Goal: Communication & Community: Answer question/provide support

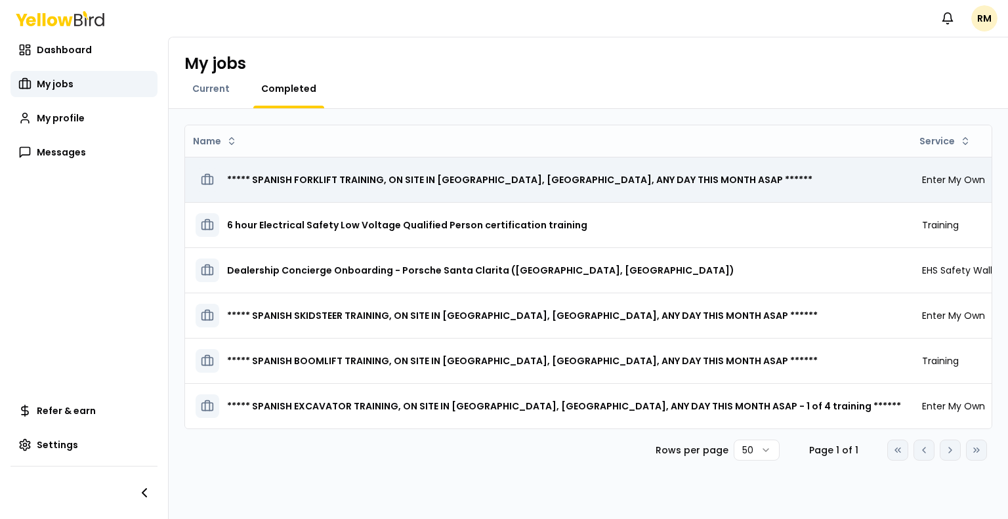
click at [492, 183] on h3 "***** SPANISH FORKLIFT TRAINING, ON SITE IN [GEOGRAPHIC_DATA], [GEOGRAPHIC_DATA…" at bounding box center [520, 180] width 586 height 24
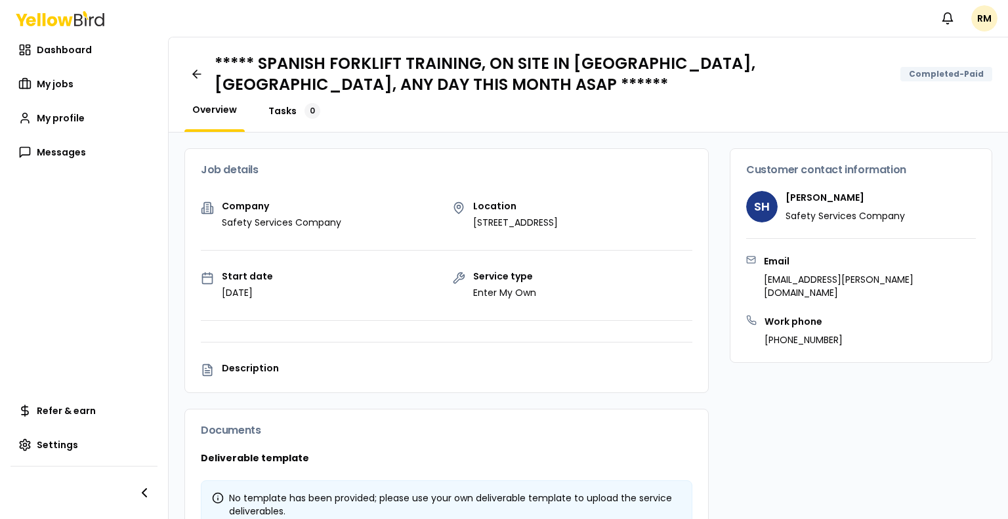
click at [282, 111] on span "Tasks" at bounding box center [282, 110] width 28 height 13
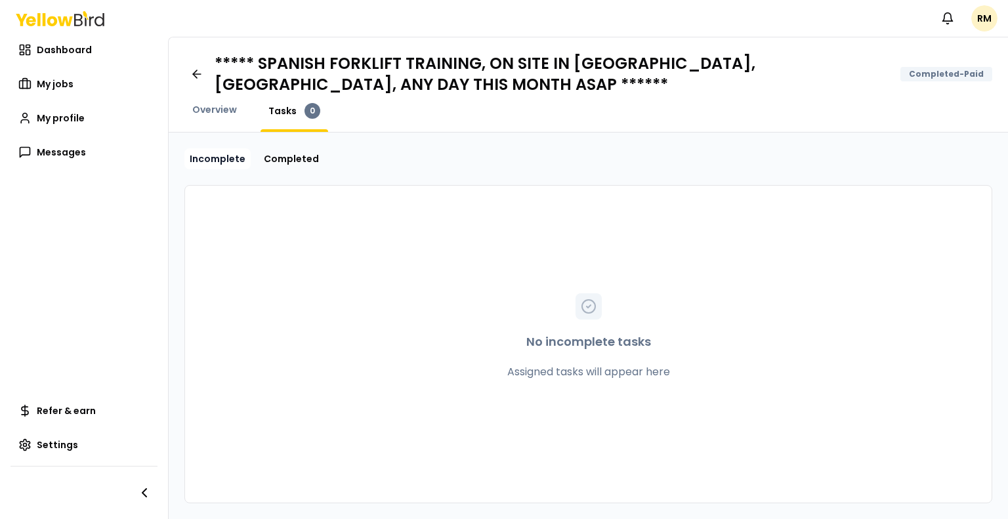
click at [211, 159] on link "Incomplete" at bounding box center [217, 158] width 66 height 21
click at [211, 160] on link "Incomplete" at bounding box center [217, 158] width 66 height 21
click at [275, 157] on link "Completed" at bounding box center [292, 158] width 66 height 21
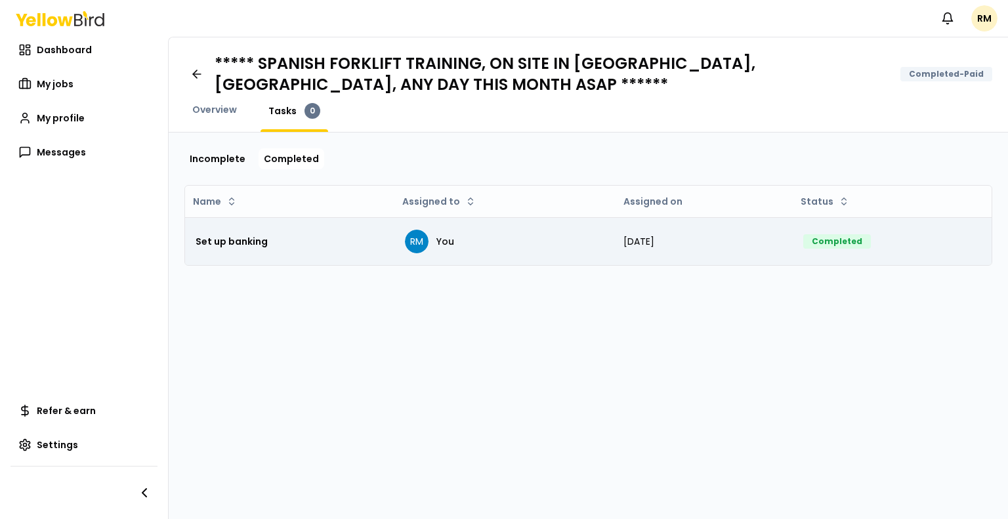
click at [653, 244] on span "Aug 14th, 2025" at bounding box center [639, 241] width 31 height 13
click at [418, 246] on span "RM" at bounding box center [417, 242] width 24 height 24
click at [229, 246] on h3 "Set up banking" at bounding box center [232, 242] width 72 height 24
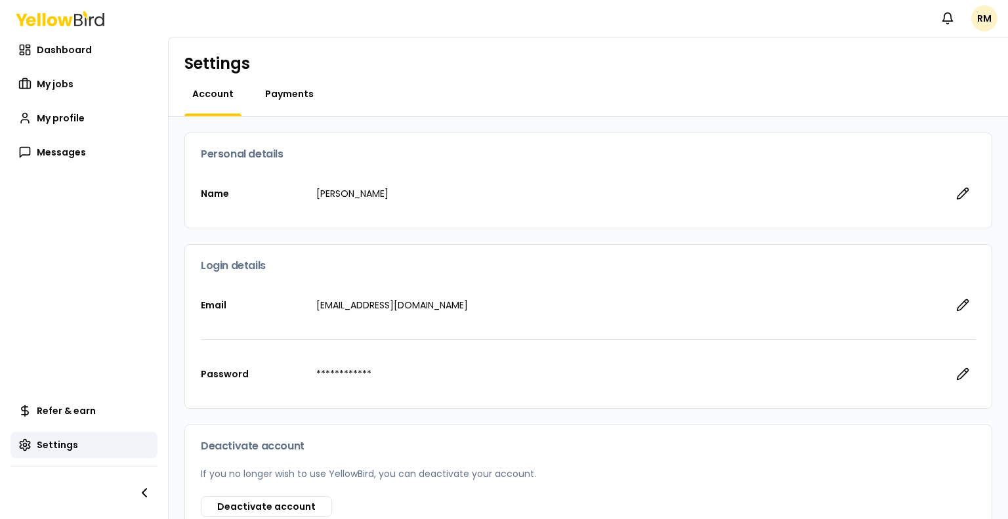
click at [288, 95] on span "Payments" at bounding box center [289, 93] width 49 height 13
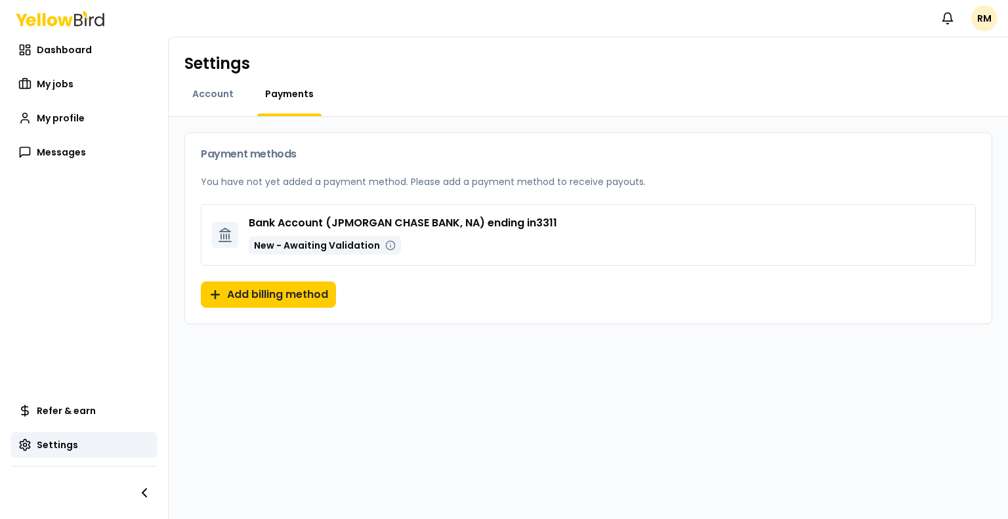
click at [288, 95] on span "Payments" at bounding box center [289, 93] width 49 height 13
click at [274, 296] on button "Add billing method" at bounding box center [268, 295] width 135 height 26
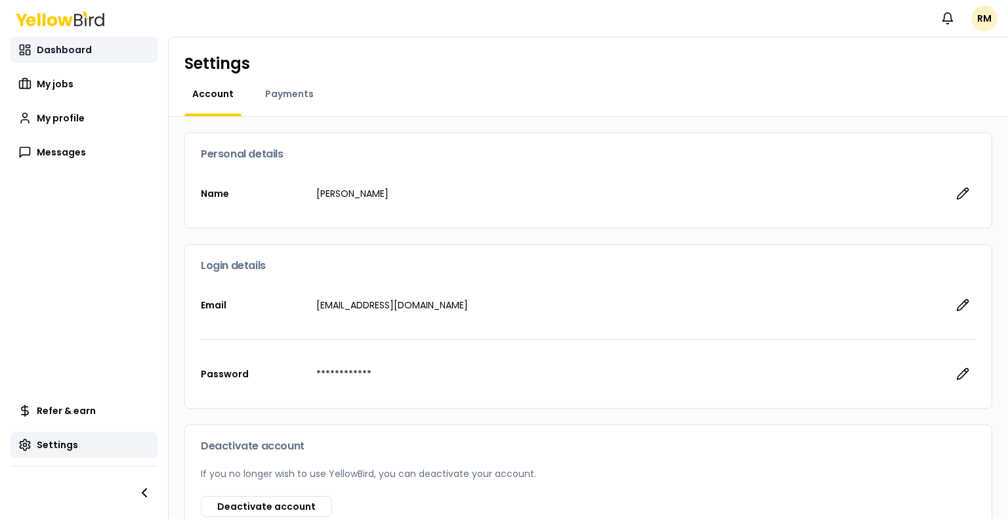
click at [62, 53] on span "Dashboard" at bounding box center [64, 49] width 55 height 13
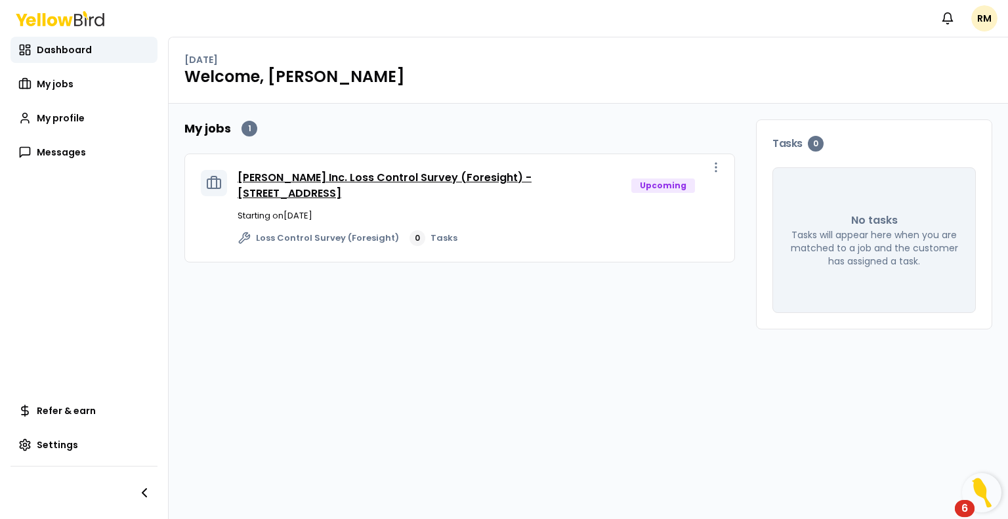
click at [311, 192] on link "[PERSON_NAME] Inc. Loss Control Survey (Foresight) - [STREET_ADDRESS]" at bounding box center [385, 185] width 294 height 31
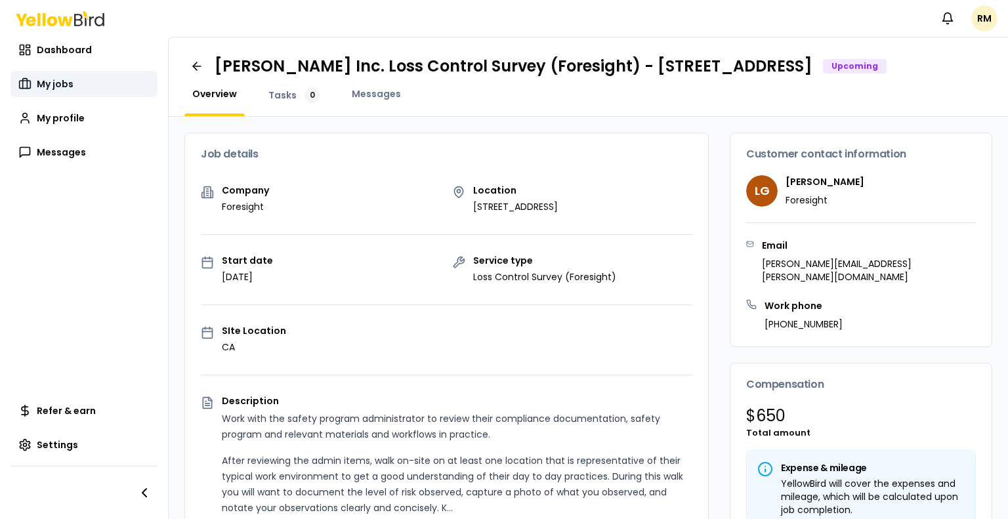
click at [63, 83] on span "My jobs" at bounding box center [55, 83] width 37 height 13
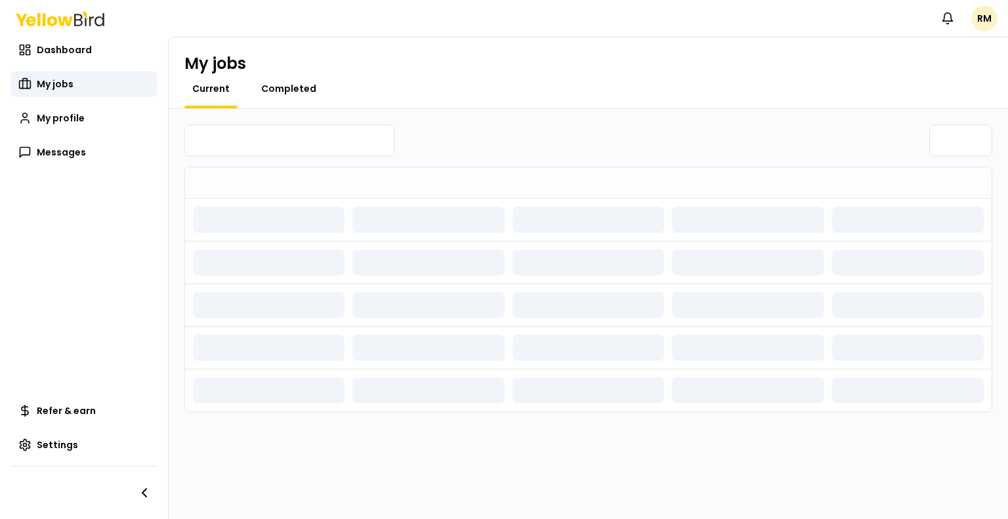
click at [270, 90] on span "Completed" at bounding box center [288, 88] width 55 height 13
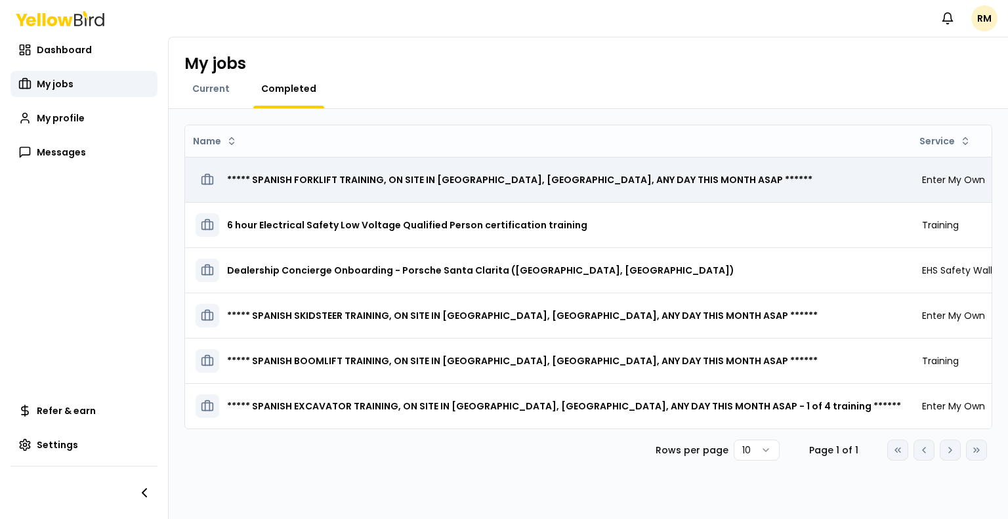
click at [406, 186] on h3 "***** SPANISH FORKLIFT TRAINING, ON SITE IN [GEOGRAPHIC_DATA], [GEOGRAPHIC_DATA…" at bounding box center [520, 180] width 586 height 24
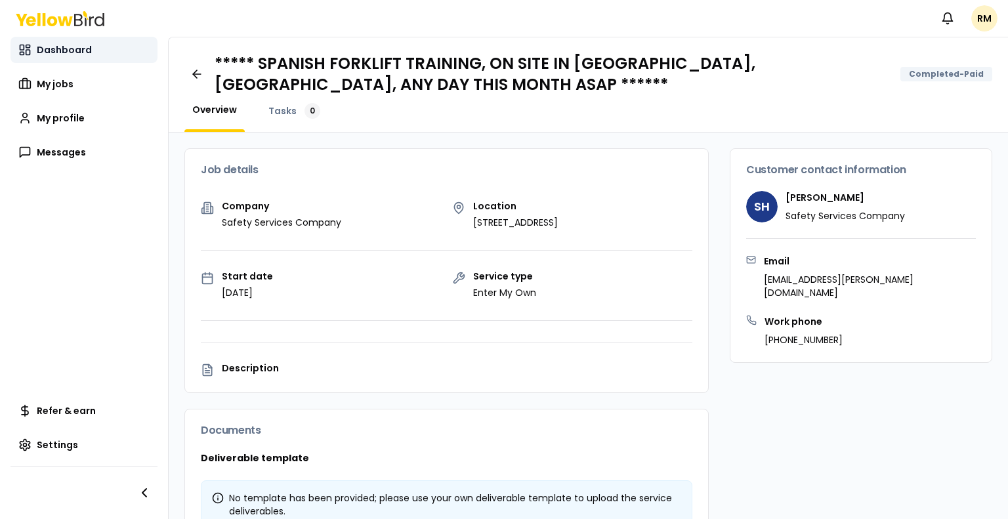
click at [71, 56] on span "Dashboard" at bounding box center [64, 49] width 55 height 13
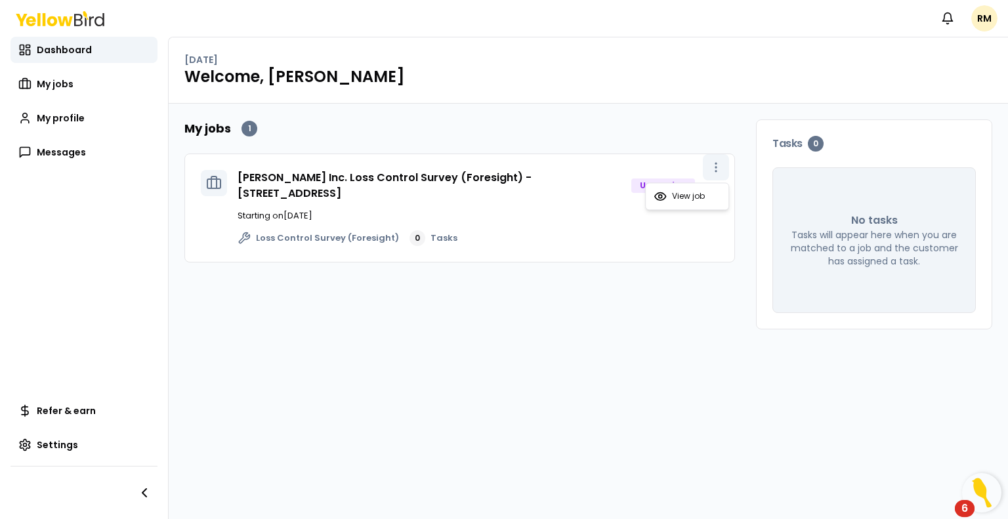
click at [718, 166] on icon "button" at bounding box center [716, 167] width 13 height 13
click at [505, 178] on link "[PERSON_NAME] Inc. Loss Control Survey (Foresight) - [STREET_ADDRESS]" at bounding box center [385, 185] width 294 height 31
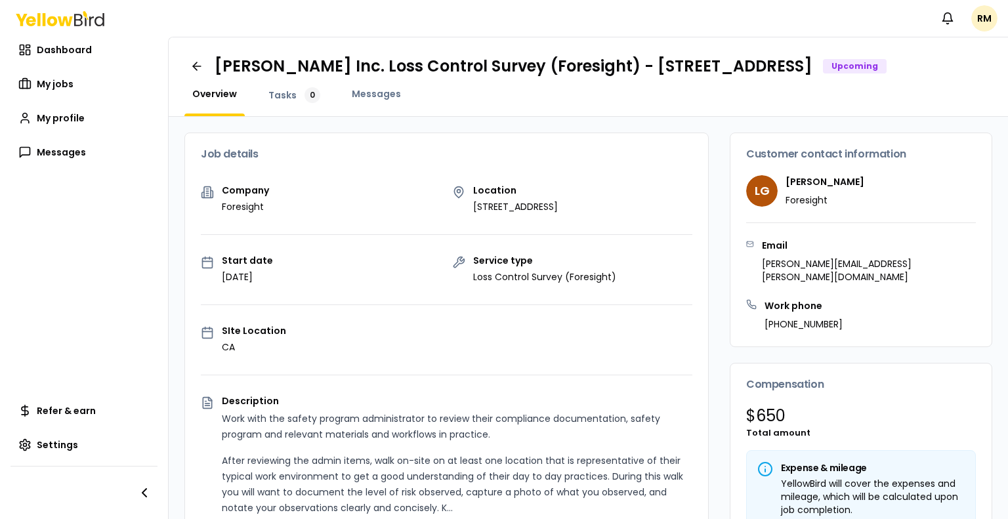
drag, startPoint x: 636, startPoint y: 62, endPoint x: 647, endPoint y: 77, distance: 17.9
click at [647, 77] on h1 "[PERSON_NAME] Inc. Loss Control Survey (Foresight) - [STREET_ADDRESS]" at bounding box center [514, 66] width 598 height 21
drag, startPoint x: 664, startPoint y: 65, endPoint x: 504, endPoint y: 111, distance: 166.6
click at [504, 111] on div "Overview Tasks 0 Messages" at bounding box center [588, 101] width 808 height 29
click at [363, 100] on span "Messages" at bounding box center [376, 93] width 49 height 13
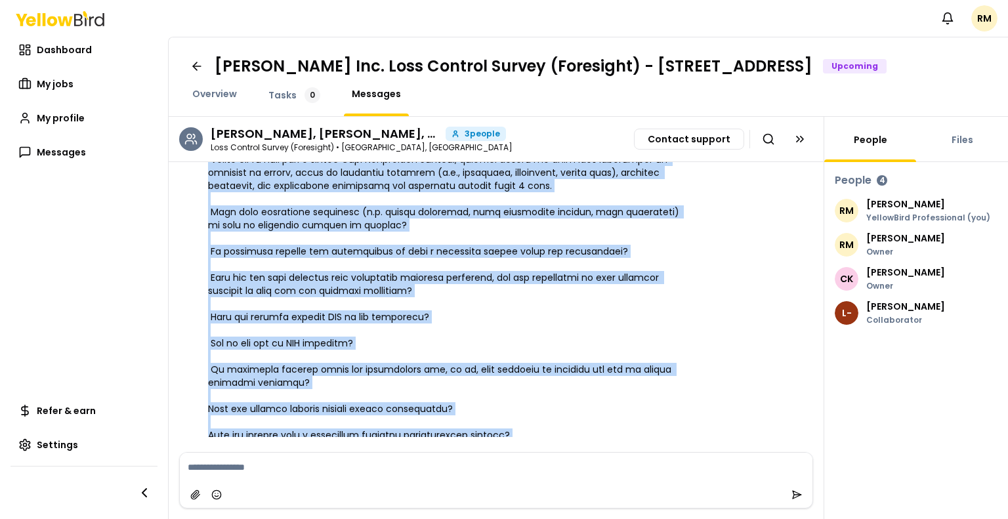
scroll to position [708, 0]
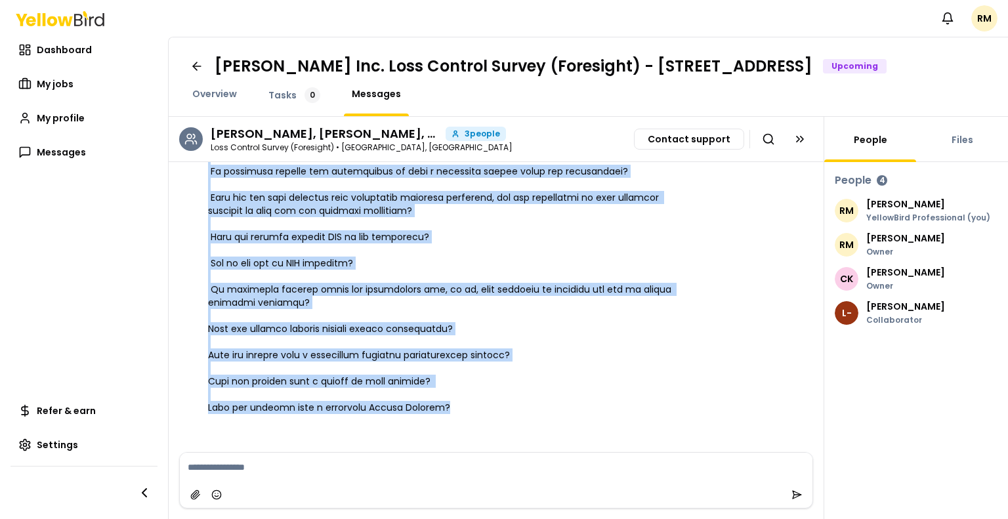
drag, startPoint x: 206, startPoint y: 194, endPoint x: 575, endPoint y: 445, distance: 446.1
click at [575, 425] on li "RM [PERSON_NAME] 10:46 AM" at bounding box center [496, 203] width 655 height 442
copy span "Could you please ask the following questions when onsite: Please ask if they ha…"
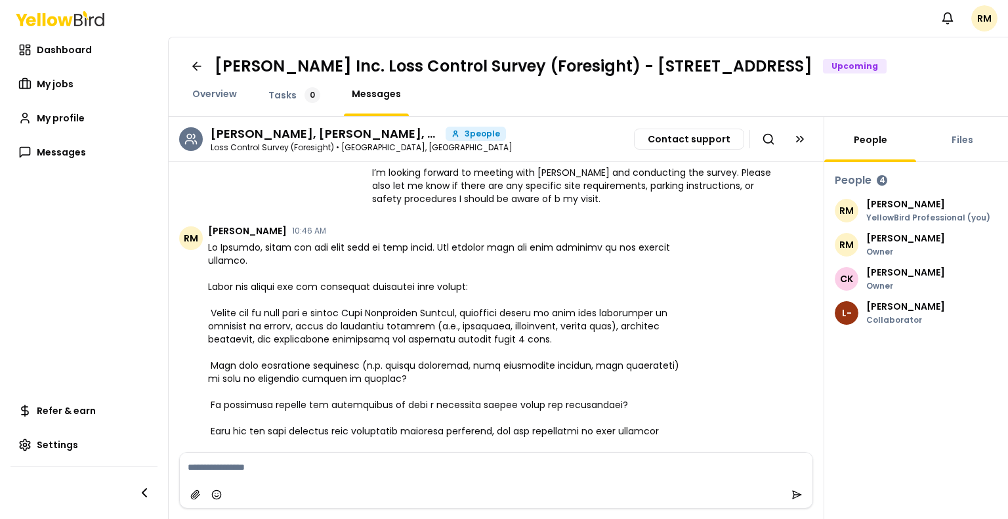
scroll to position [525, 0]
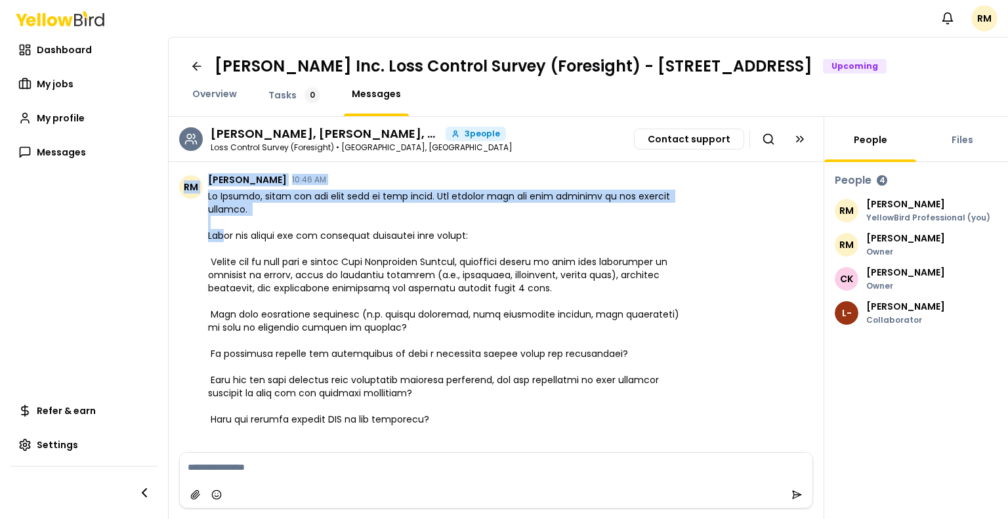
drag, startPoint x: 467, startPoint y: 422, endPoint x: 226, endPoint y: 251, distance: 296.2
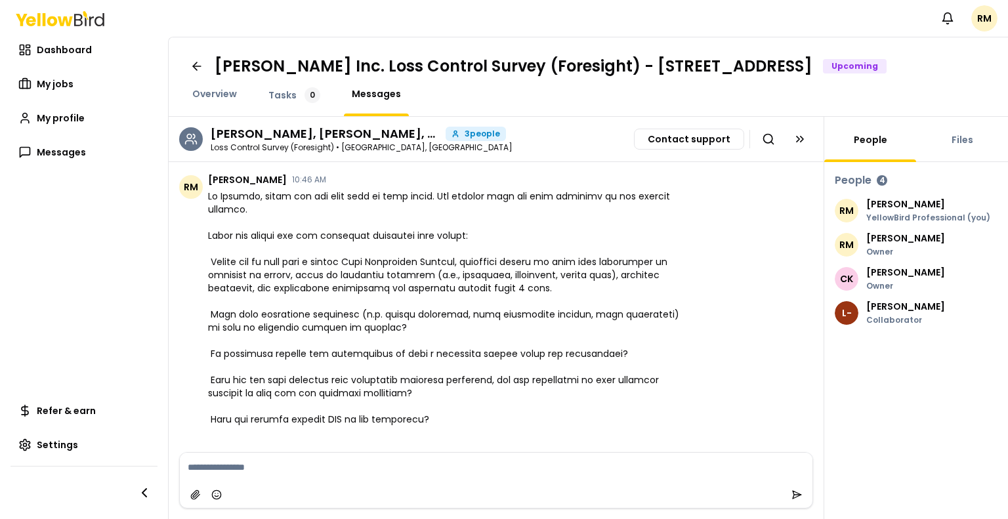
click at [234, 247] on span "Chat messages" at bounding box center [446, 393] width 476 height 407
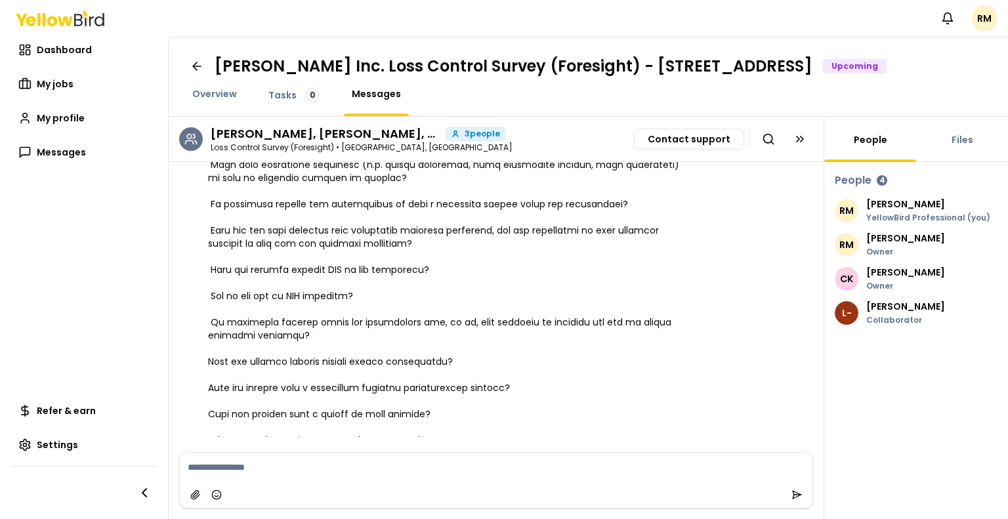
scroll to position [708, 0]
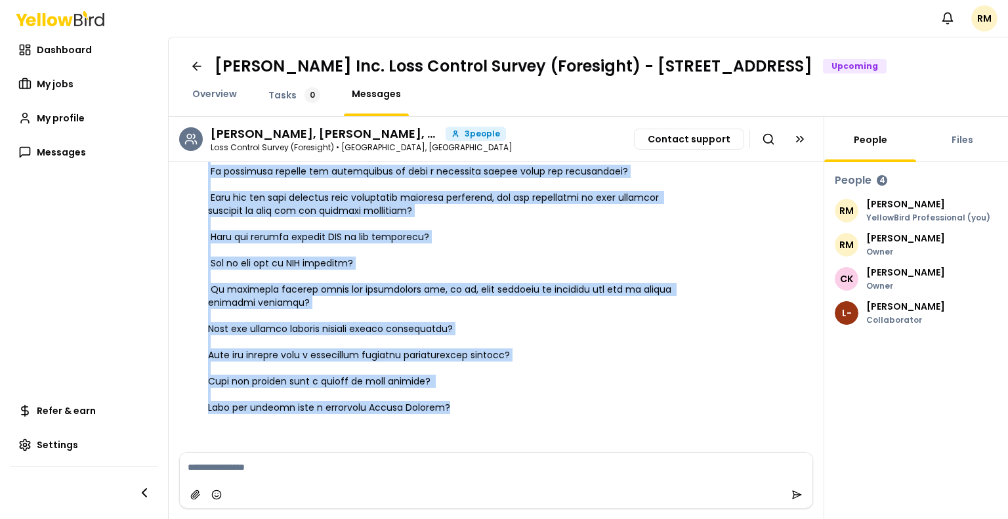
drag, startPoint x: 209, startPoint y: 253, endPoint x: 468, endPoint y: 419, distance: 307.7
drag, startPoint x: 210, startPoint y: 262, endPoint x: 465, endPoint y: 419, distance: 299.5
click at [465, 414] on span "Chat messages" at bounding box center [446, 210] width 476 height 407
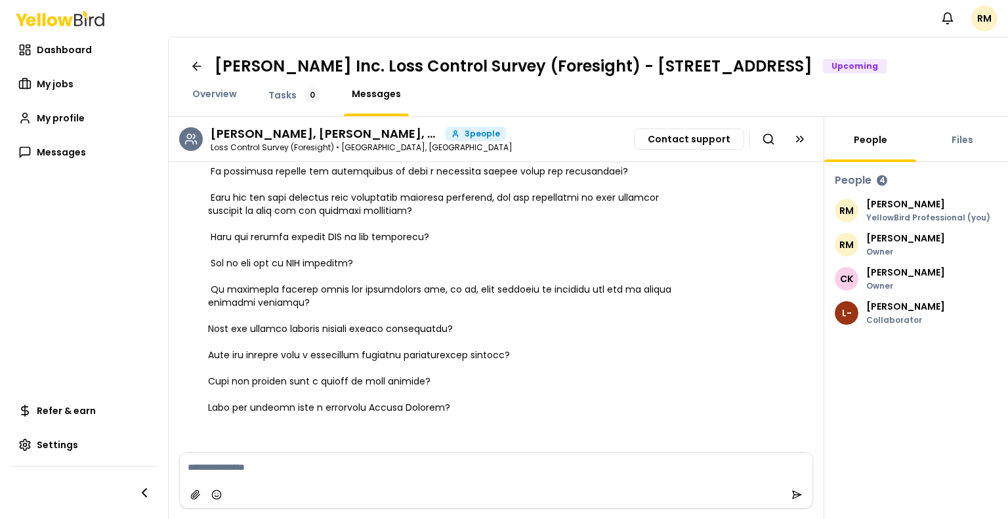
copy span "Could you please ask the following questions when onsite: Please ask if they ha…"
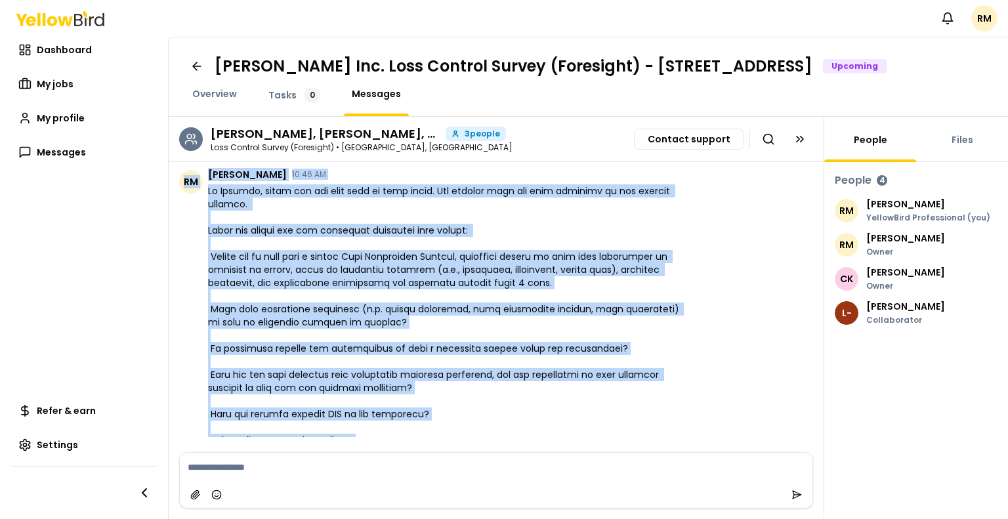
scroll to position [489, 0]
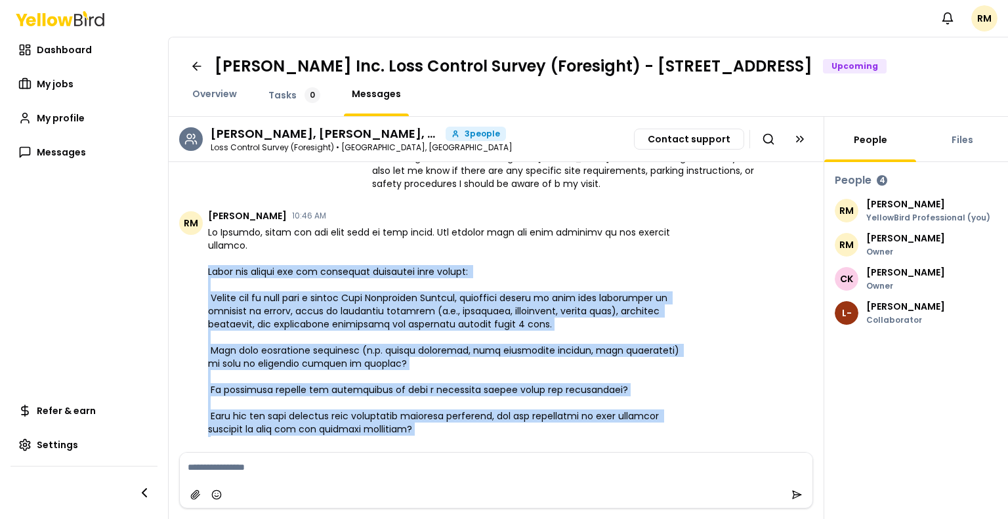
drag, startPoint x: 475, startPoint y: 418, endPoint x: 208, endPoint y: 282, distance: 299.2
click at [208, 282] on span "Chat messages" at bounding box center [446, 429] width 476 height 407
copy span "Could you please ask the following questions when onsite: Please ask if they ha…"
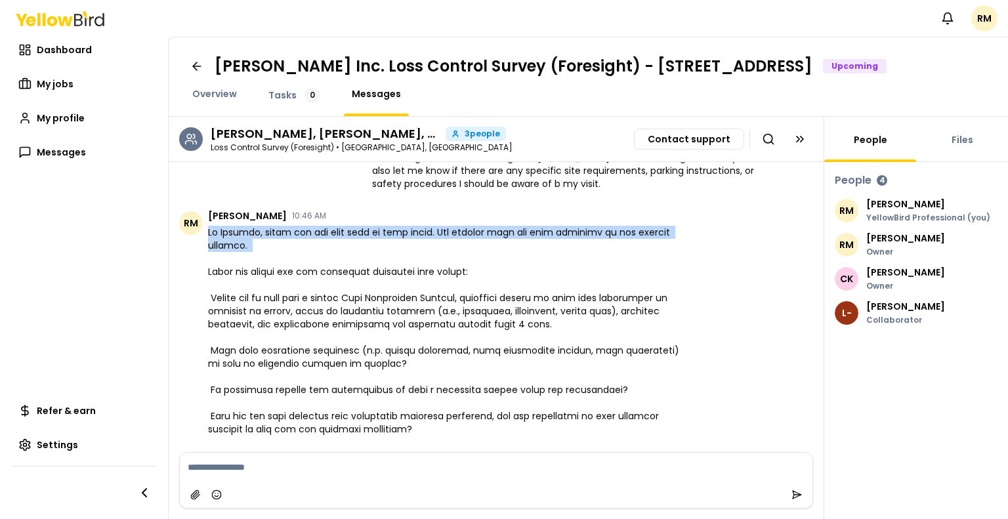
drag, startPoint x: 208, startPoint y: 247, endPoint x: 278, endPoint y: 267, distance: 73.1
click at [278, 267] on span "Chat messages" at bounding box center [446, 429] width 476 height 407
copy span "Hi [PERSON_NAME], thank you for your help on this visit. The address that has b…"
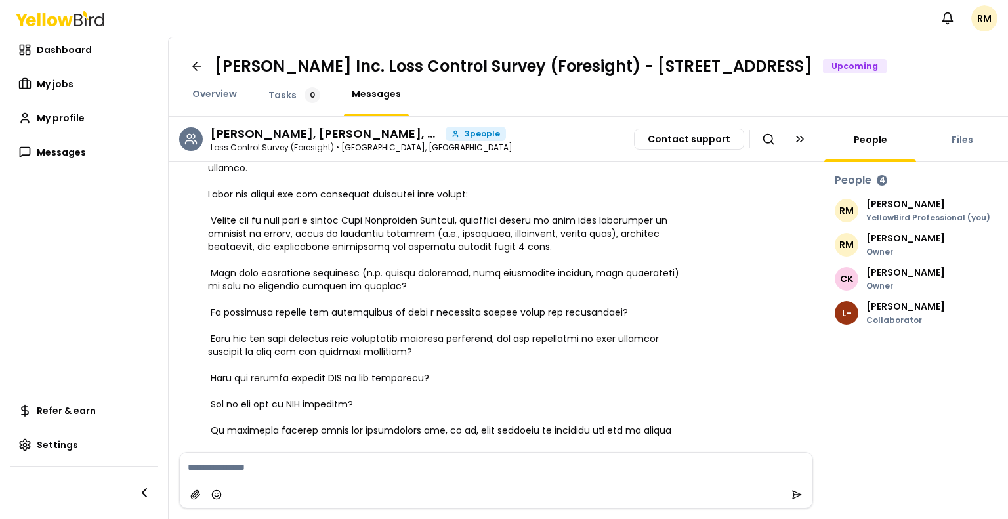
scroll to position [708, 0]
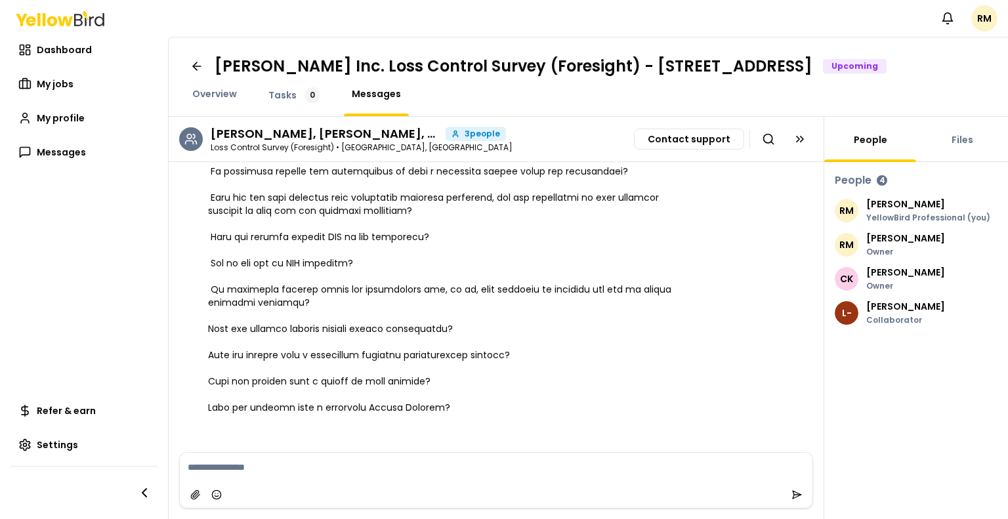
click at [325, 462] on textarea at bounding box center [496, 467] width 633 height 29
paste textarea "**********"
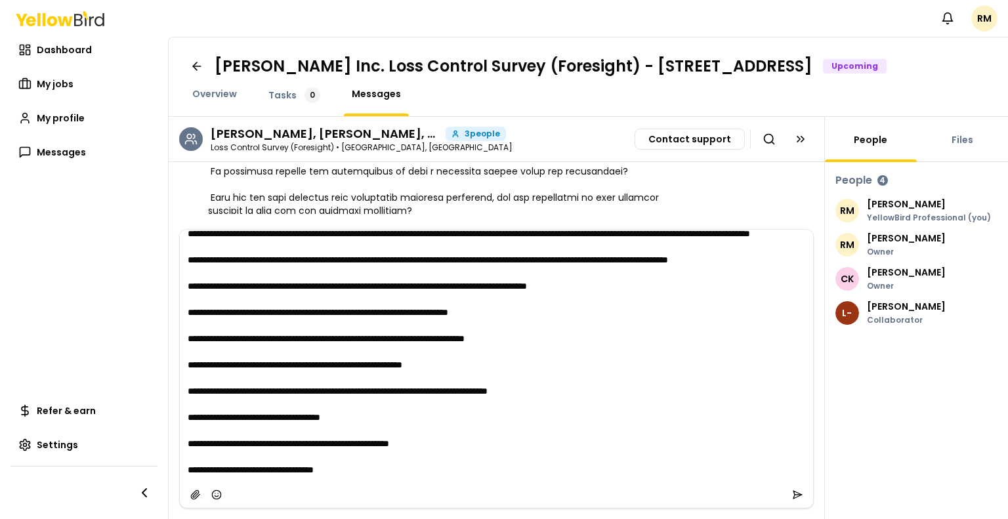
scroll to position [0, 0]
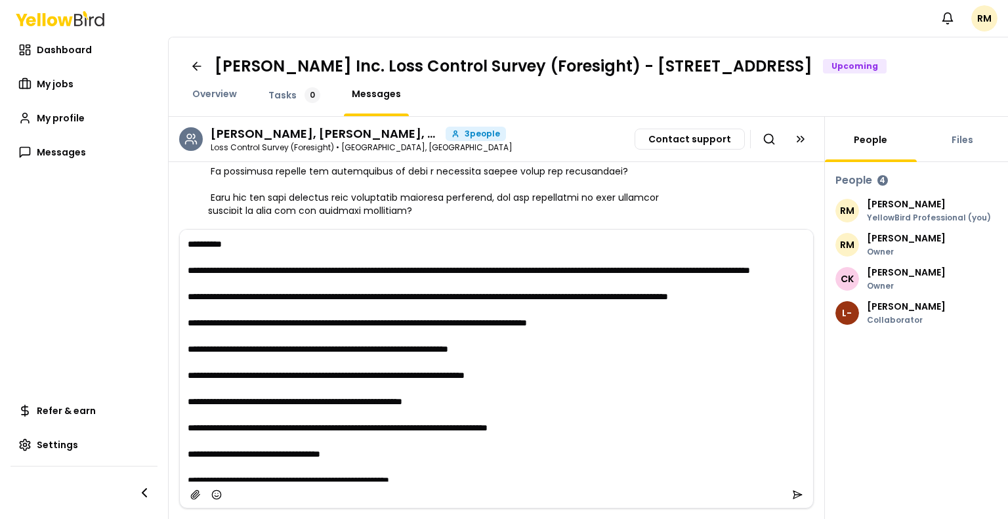
click at [226, 140] on h3 "[PERSON_NAME], [PERSON_NAME], [PERSON_NAME]" at bounding box center [326, 134] width 230 height 12
copy h3 "[PERSON_NAME]"
drag, startPoint x: 197, startPoint y: 244, endPoint x: 234, endPoint y: 246, distance: 36.9
click at [234, 246] on textarea at bounding box center [496, 356] width 633 height 252
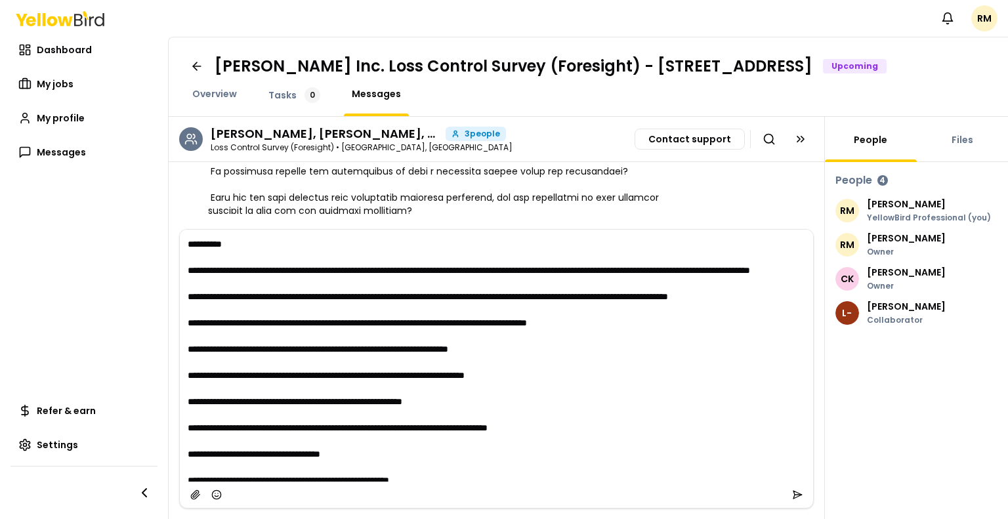
paste textarea "**"
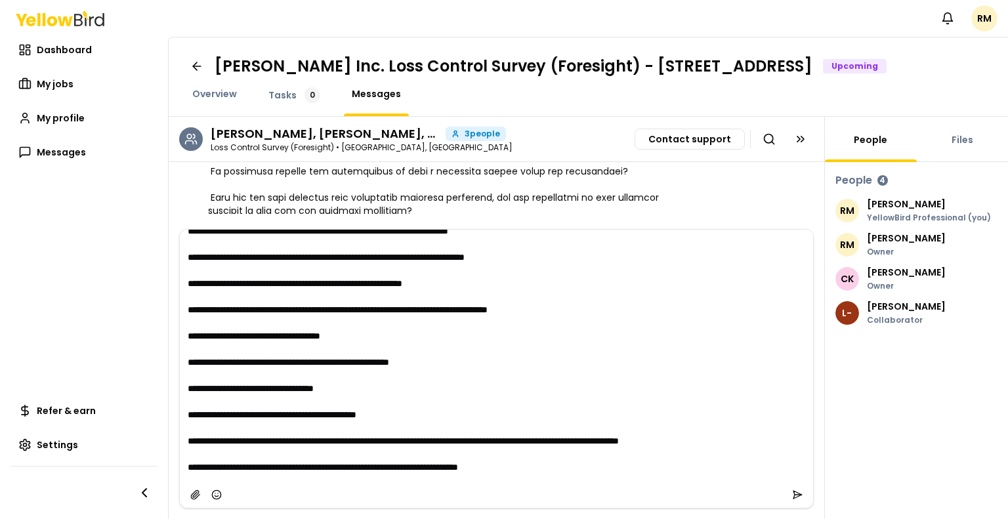
scroll to position [144, 0]
type textarea "**********"
click at [795, 494] on icon "submit" at bounding box center [797, 495] width 11 height 11
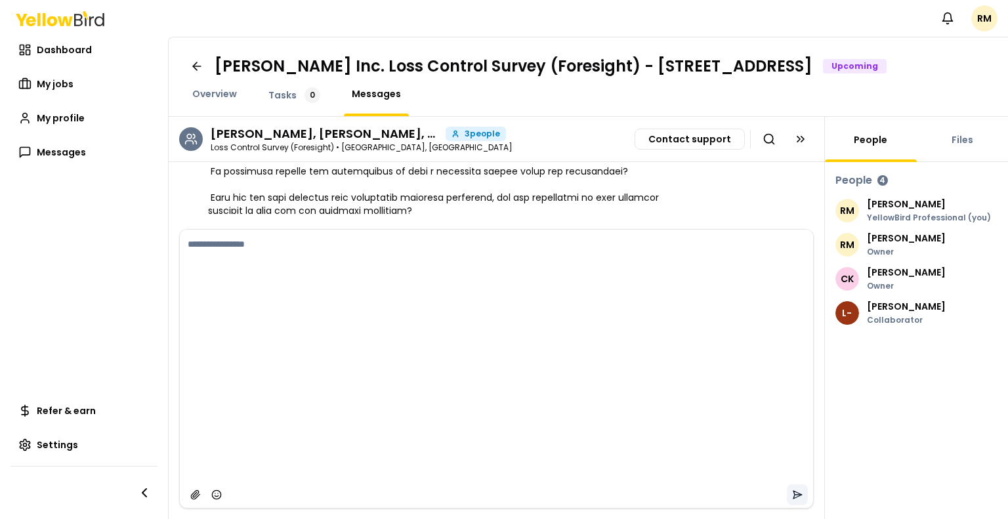
scroll to position [0, 0]
